Goal: Find specific page/section: Find specific page/section

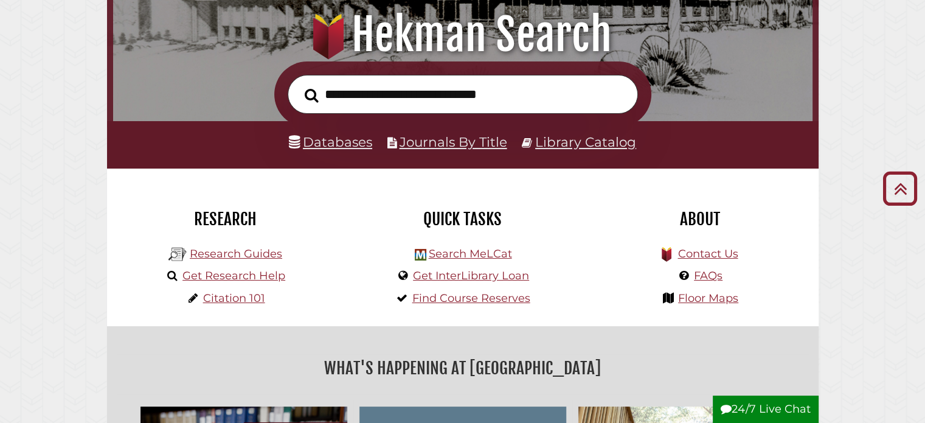
scroll to position [148, 0]
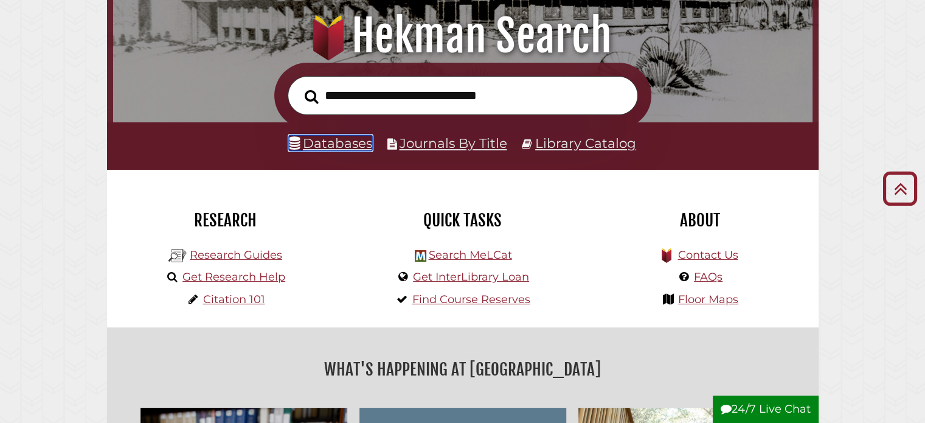
click at [348, 140] on link "Databases" at bounding box center [330, 143] width 83 height 16
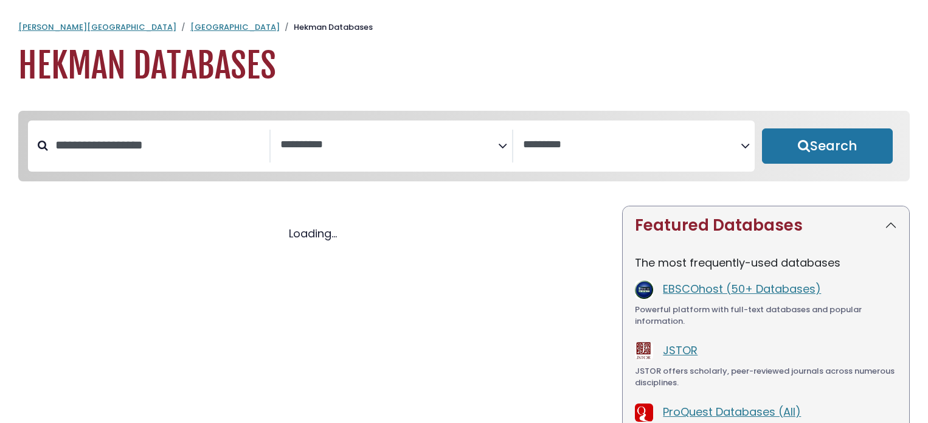
select select "Database Subject Filter"
select select "Database Vendors Filter"
select select "Database Subject Filter"
select select "Database Vendors Filter"
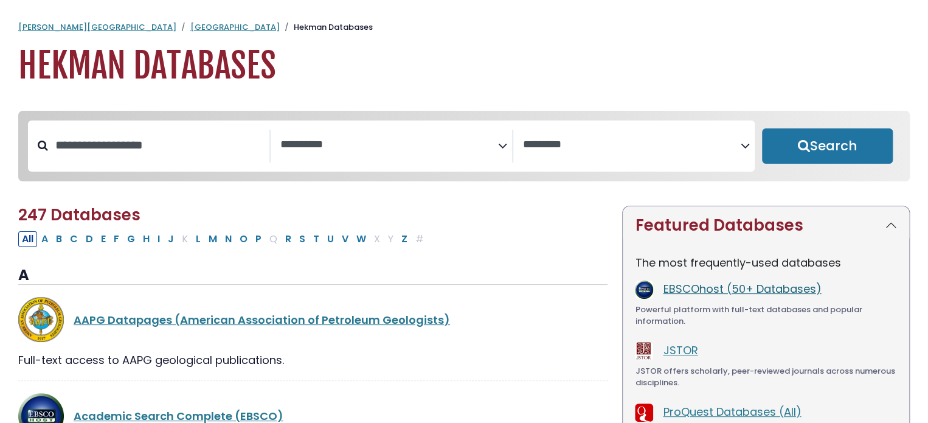
click at [680, 284] on link "EBSCOhost (50+ Databases)" at bounding box center [742, 288] width 158 height 15
click at [672, 284] on link "EBSCOhost (50+ Databases)" at bounding box center [742, 288] width 158 height 15
